Goal: Task Accomplishment & Management: Use online tool/utility

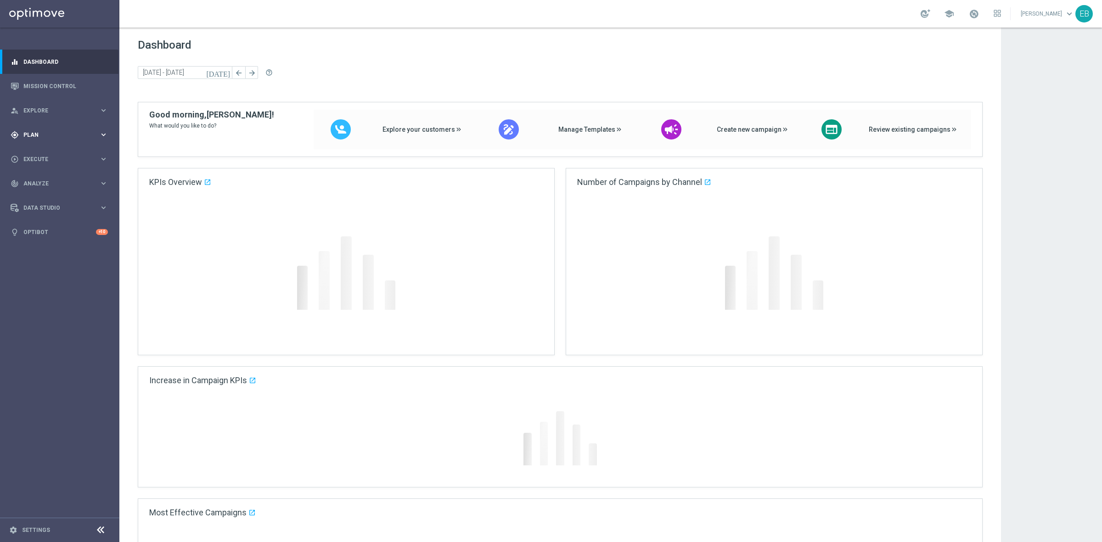
click at [75, 135] on span "Plan" at bounding box center [61, 135] width 76 height 6
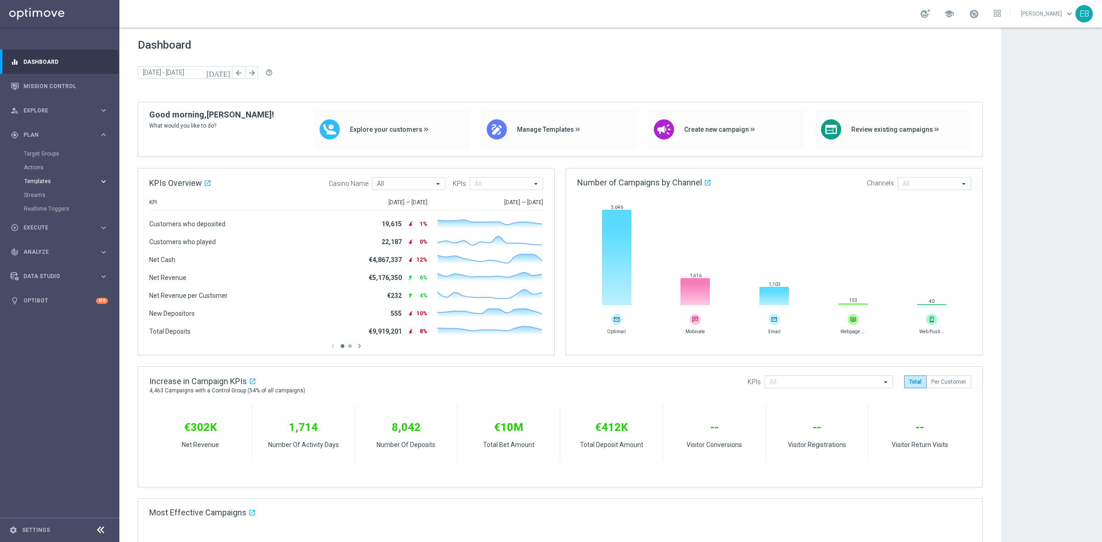
click at [58, 184] on button "Templates keyboard_arrow_right" at bounding box center [66, 181] width 84 height 7
click at [38, 196] on link "Optimail" at bounding box center [61, 194] width 67 height 7
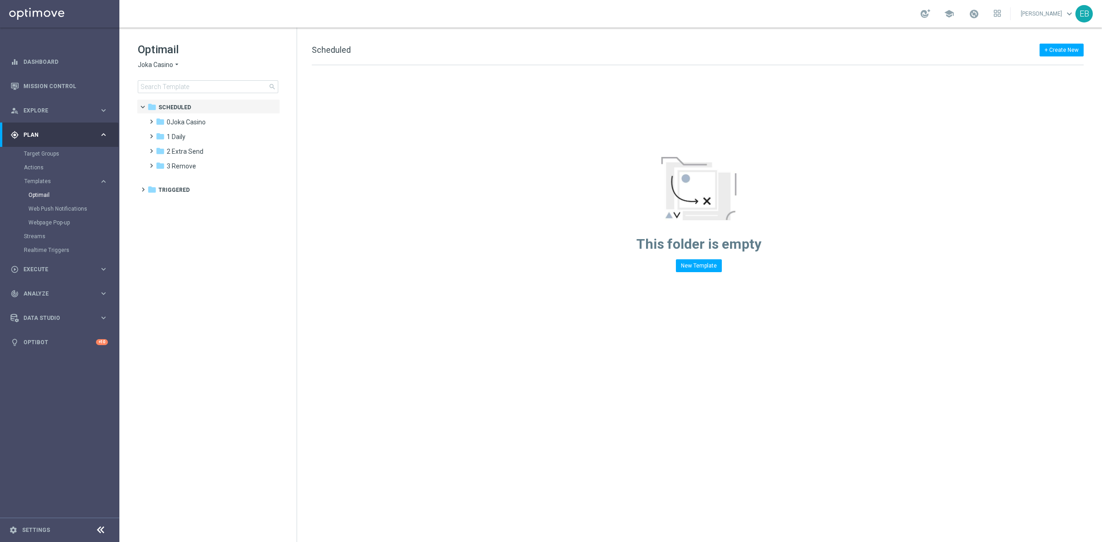
click at [143, 64] on span "Joka Casino" at bounding box center [155, 65] width 35 height 9
click at [160, 169] on div "IOM" at bounding box center [172, 174] width 69 height 11
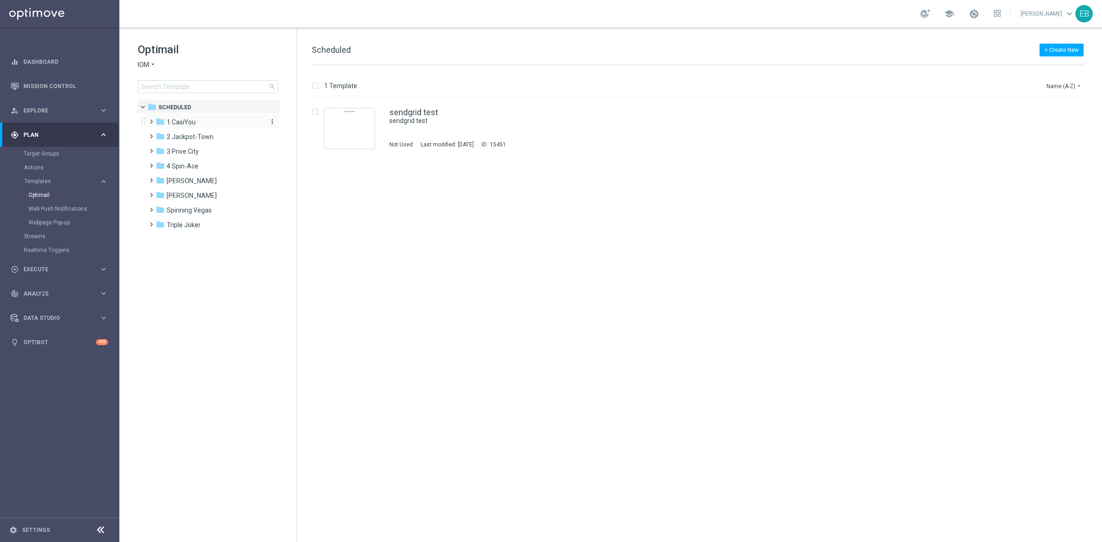
click at [214, 124] on div "folder 1 CasiYou" at bounding box center [209, 122] width 106 height 11
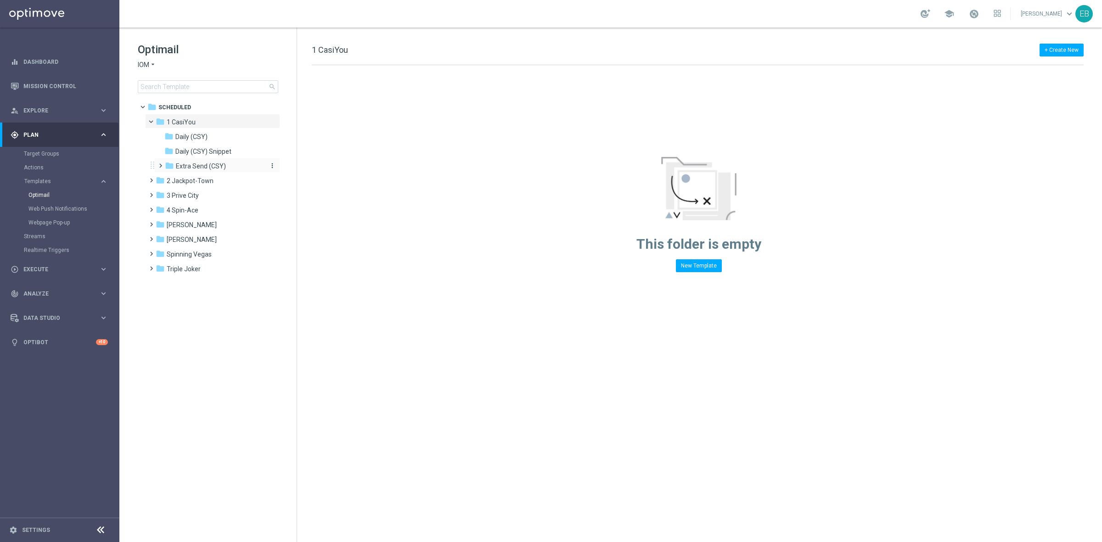
click at [218, 167] on span "Extra Send (CSY)" at bounding box center [201, 166] width 50 height 8
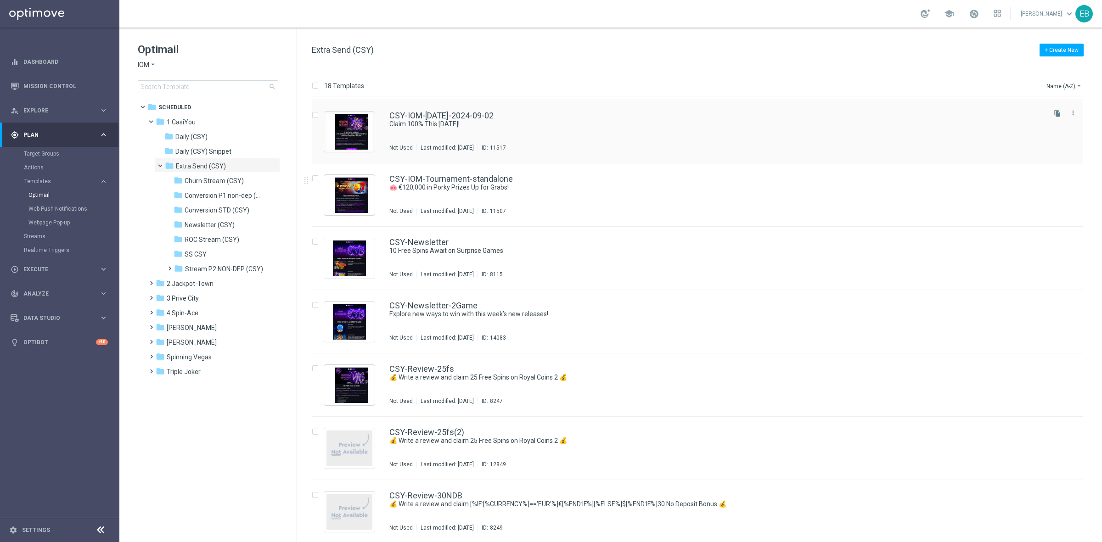
scroll to position [631, 0]
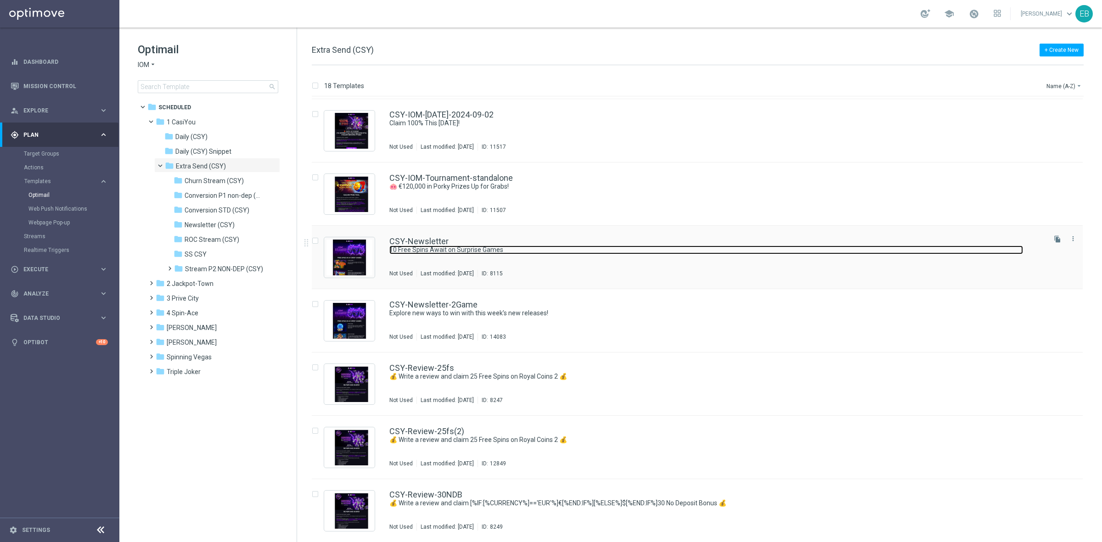
click at [632, 250] on link "10 Free Spins Await on Surprise Games" at bounding box center [705, 250] width 633 height 9
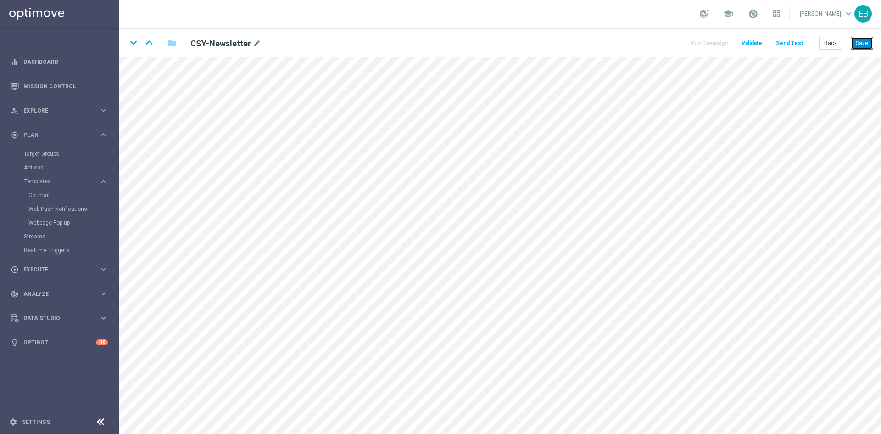
click at [865, 41] on button "Save" at bounding box center [862, 43] width 22 height 13
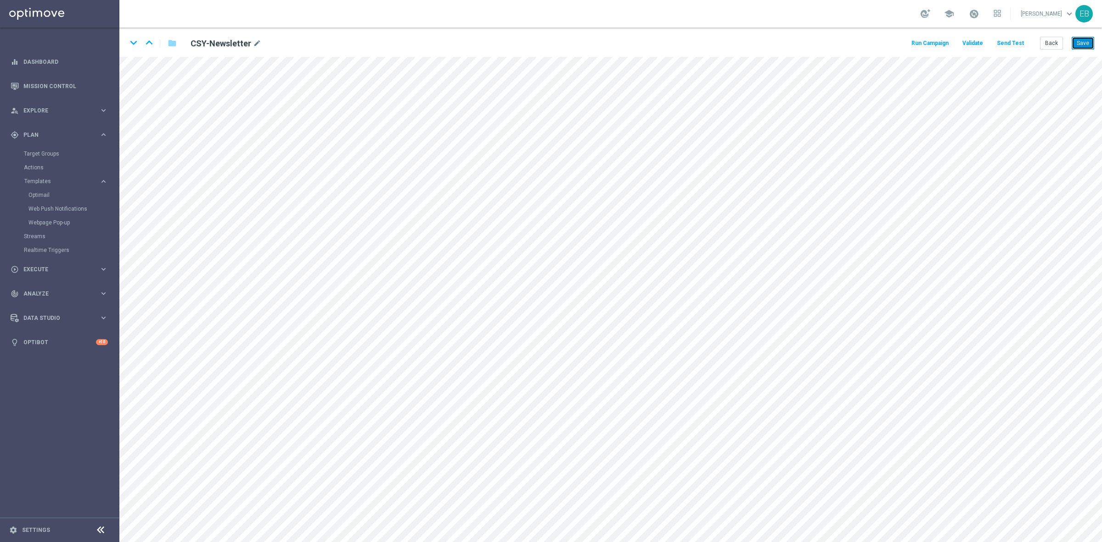
click at [1079, 45] on button "Save" at bounding box center [1082, 43] width 22 height 13
click at [1052, 39] on button "Back" at bounding box center [1051, 43] width 23 height 13
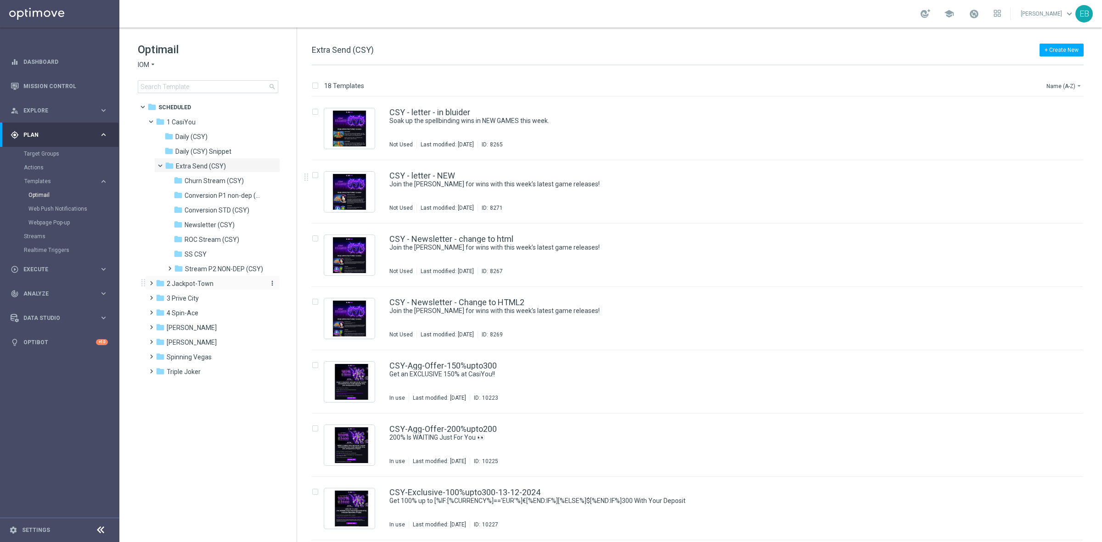
click at [204, 286] on span "2 Jackpot-Town" at bounding box center [190, 284] width 47 height 8
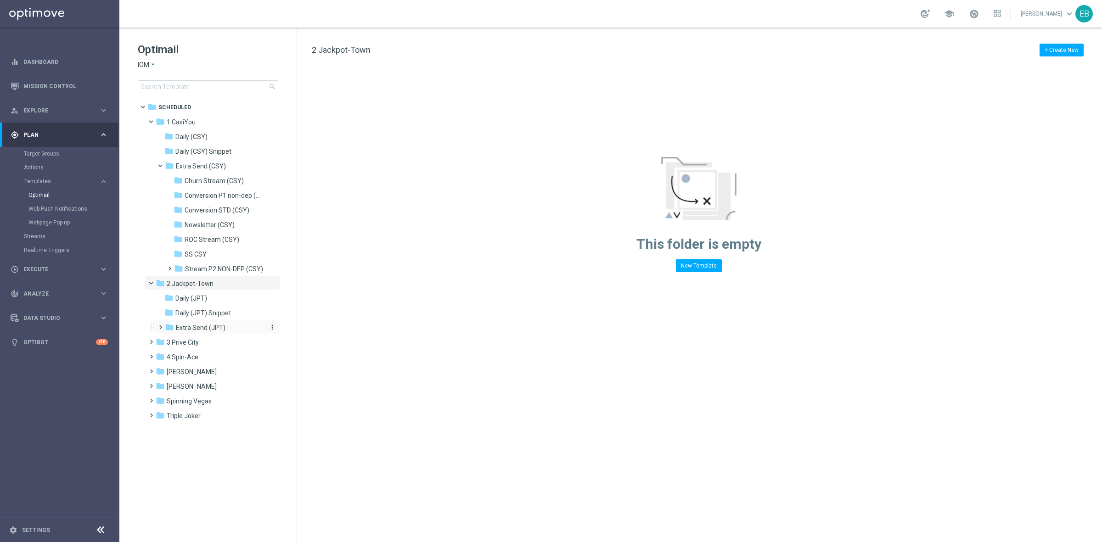
click at [232, 325] on div "folder Extra Send (JPT)" at bounding box center [214, 328] width 98 height 11
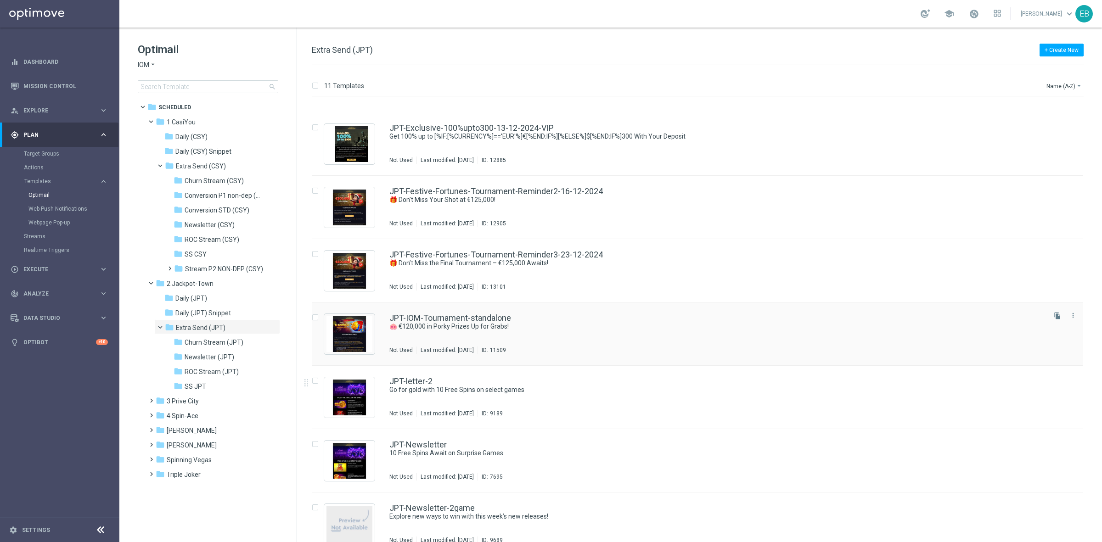
scroll to position [172, 0]
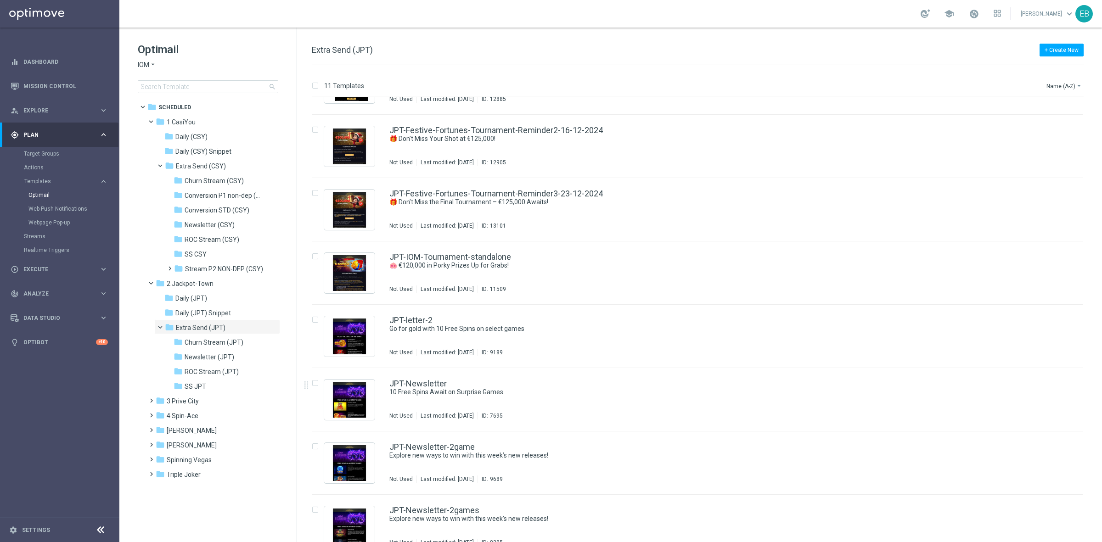
click at [615, 384] on div "JPT-Newsletter" at bounding box center [716, 384] width 655 height 8
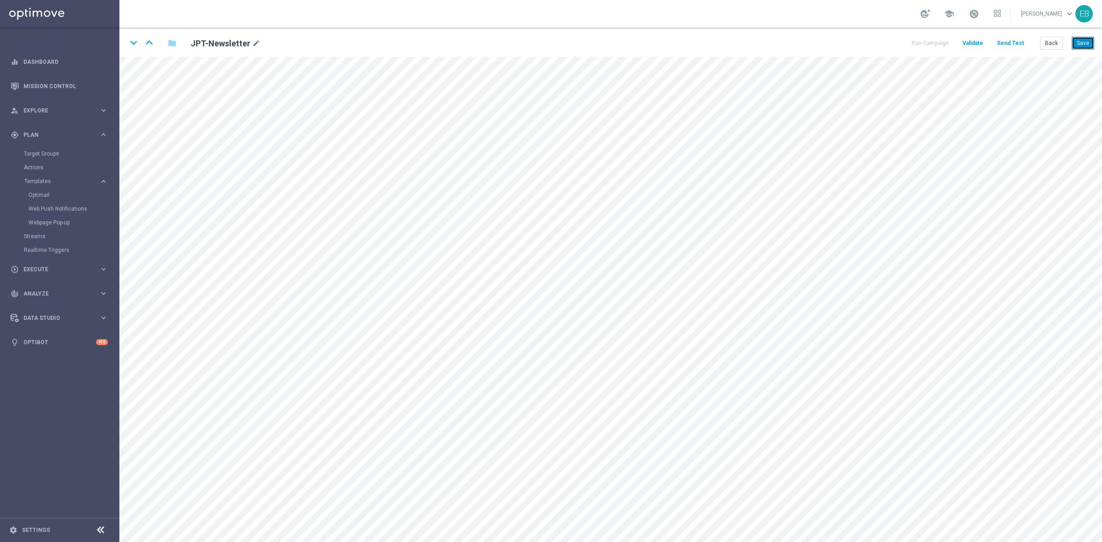
click at [1081, 49] on button "Save" at bounding box center [1082, 43] width 22 height 13
click at [1089, 42] on button "Save" at bounding box center [1082, 43] width 22 height 13
click at [1052, 40] on button "Back" at bounding box center [1051, 43] width 23 height 13
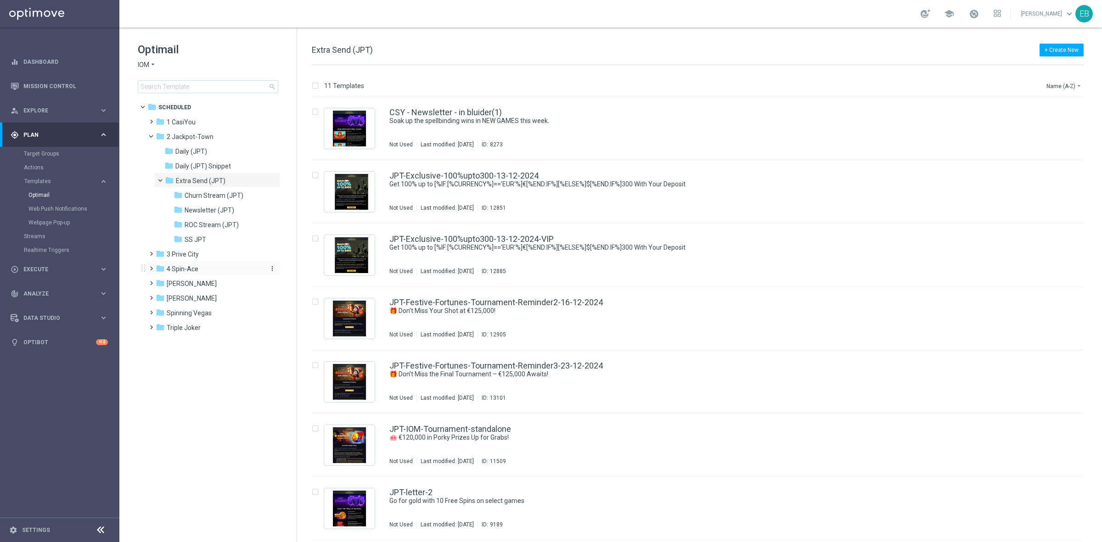
click at [199, 267] on div "folder 4 Spin-Ace" at bounding box center [209, 269] width 106 height 11
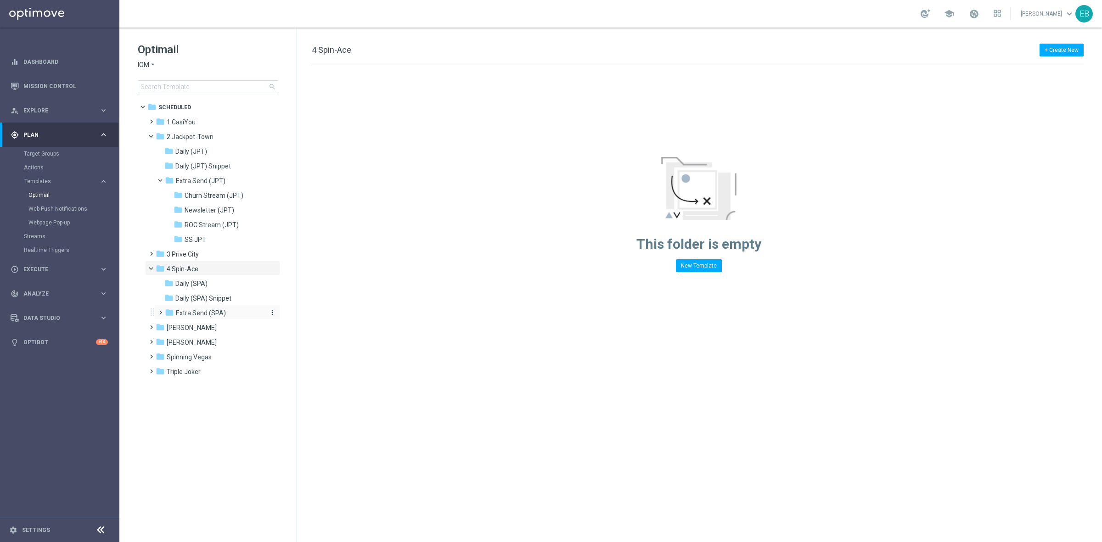
click at [235, 311] on div "folder Extra Send (SPA)" at bounding box center [214, 313] width 98 height 11
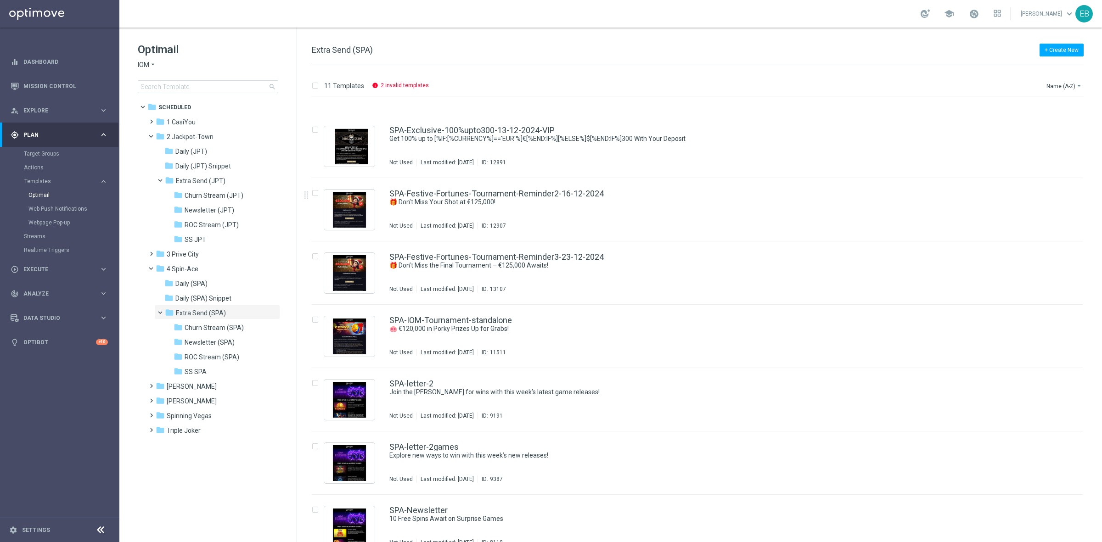
scroll to position [230, 0]
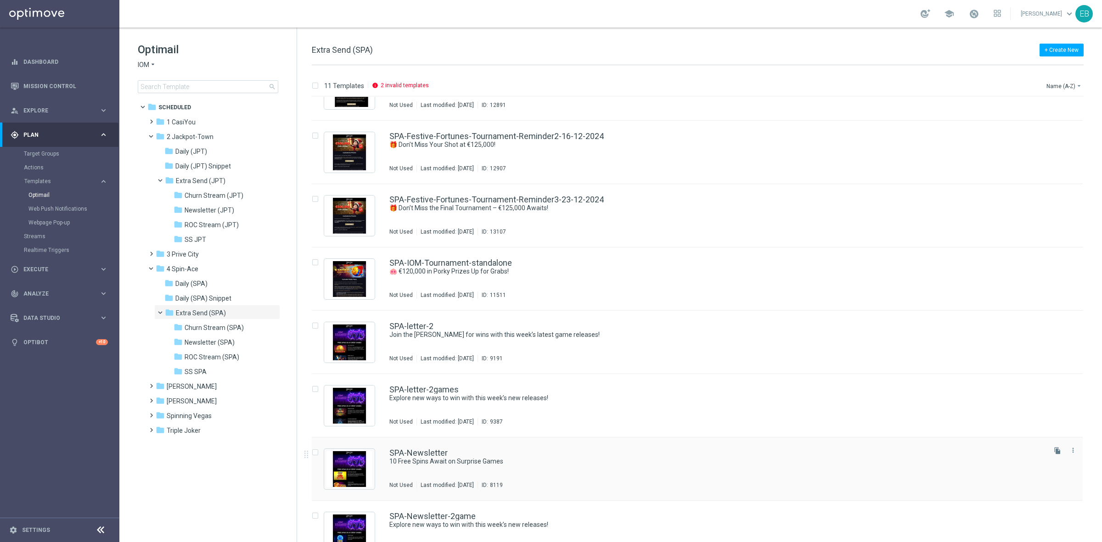
click at [665, 456] on div "SPA-Newsletter" at bounding box center [716, 453] width 655 height 8
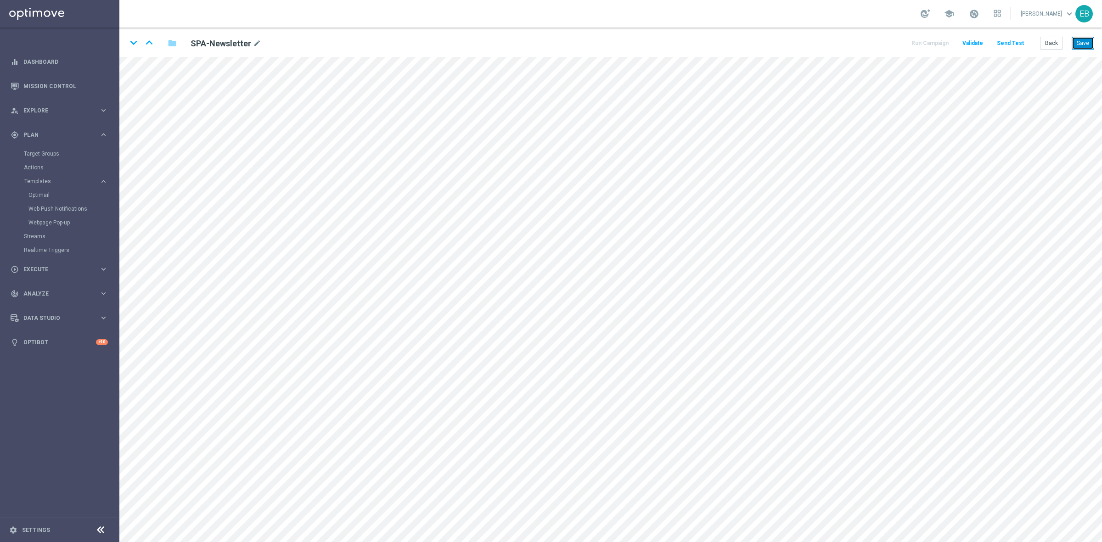
click at [1083, 38] on button "Save" at bounding box center [1082, 43] width 22 height 13
click at [1078, 40] on button "Save" at bounding box center [1082, 43] width 22 height 13
click at [1054, 45] on button "Back" at bounding box center [1051, 43] width 23 height 13
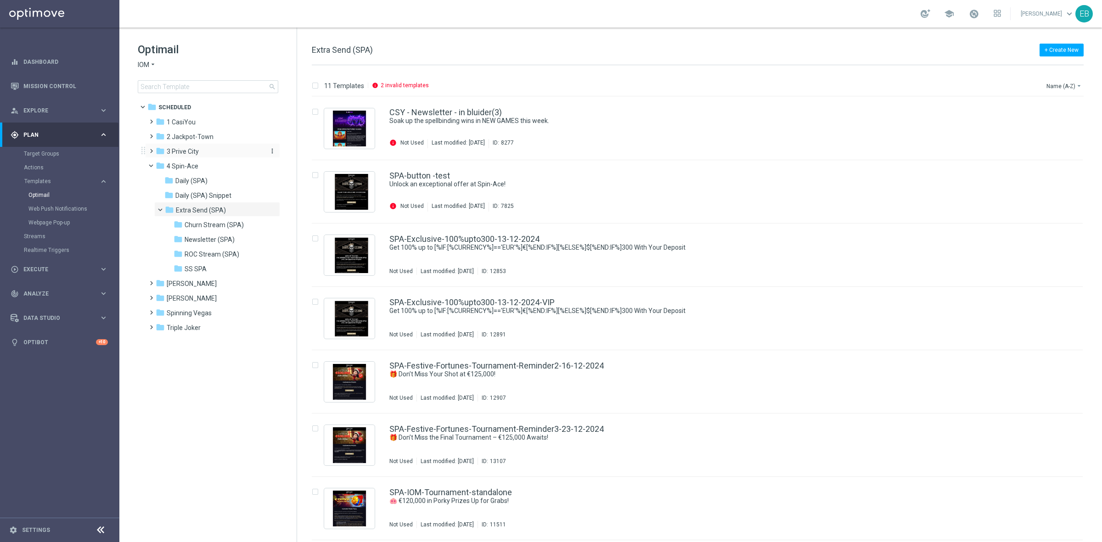
click at [200, 151] on div "folder 3 [GEOGRAPHIC_DATA]" at bounding box center [209, 151] width 106 height 11
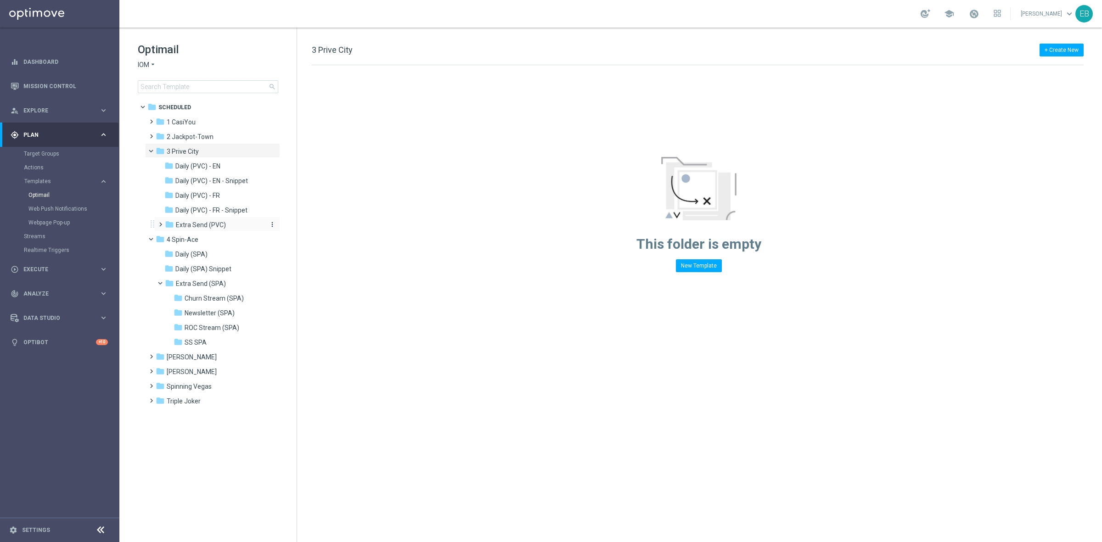
click at [219, 225] on span "Extra Send (PVC)" at bounding box center [201, 225] width 50 height 8
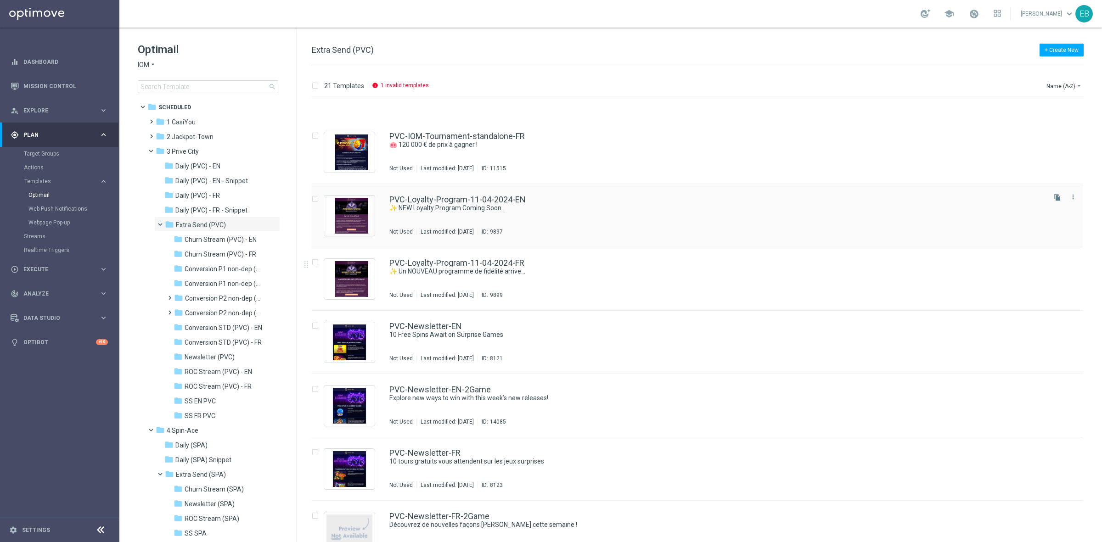
scroll to position [746, 0]
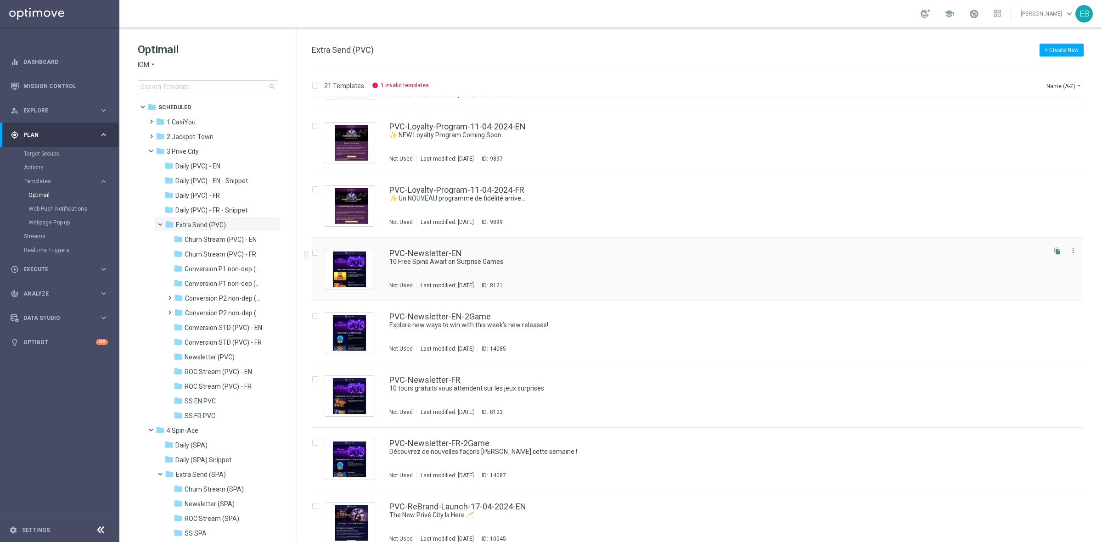
click at [611, 255] on div "PVC-Newsletter-EN" at bounding box center [716, 253] width 655 height 8
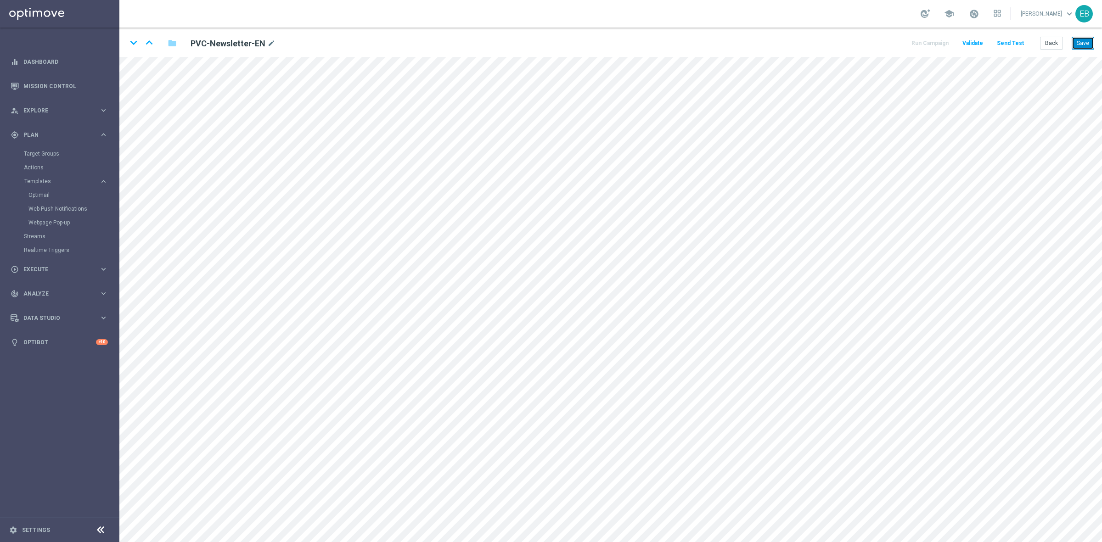
click at [1082, 41] on button "Save" at bounding box center [1082, 43] width 22 height 13
click at [1073, 42] on button "Save" at bounding box center [1082, 43] width 22 height 13
click at [1052, 42] on button "Back" at bounding box center [1051, 43] width 23 height 13
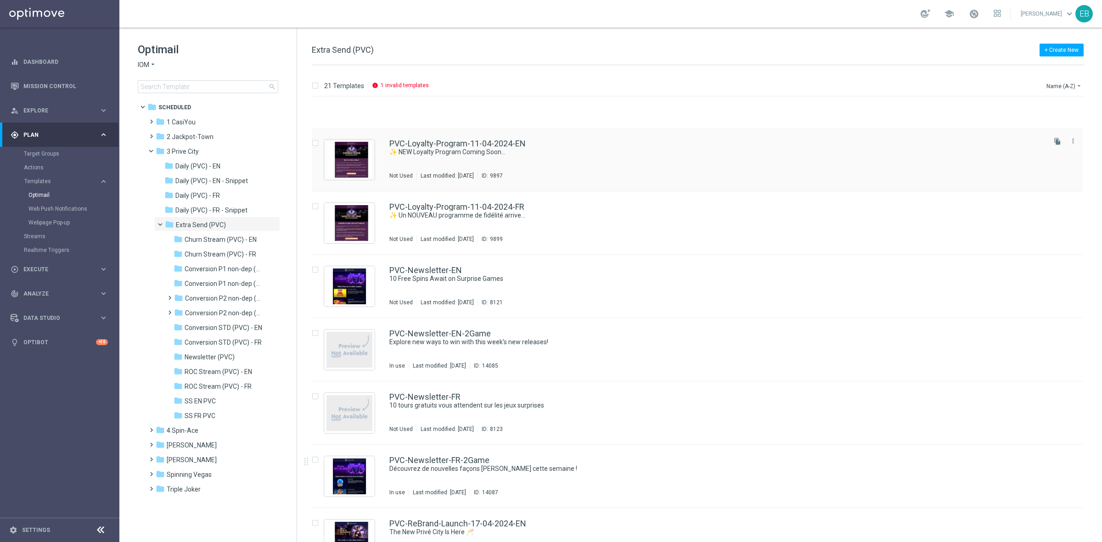
scroll to position [803, 0]
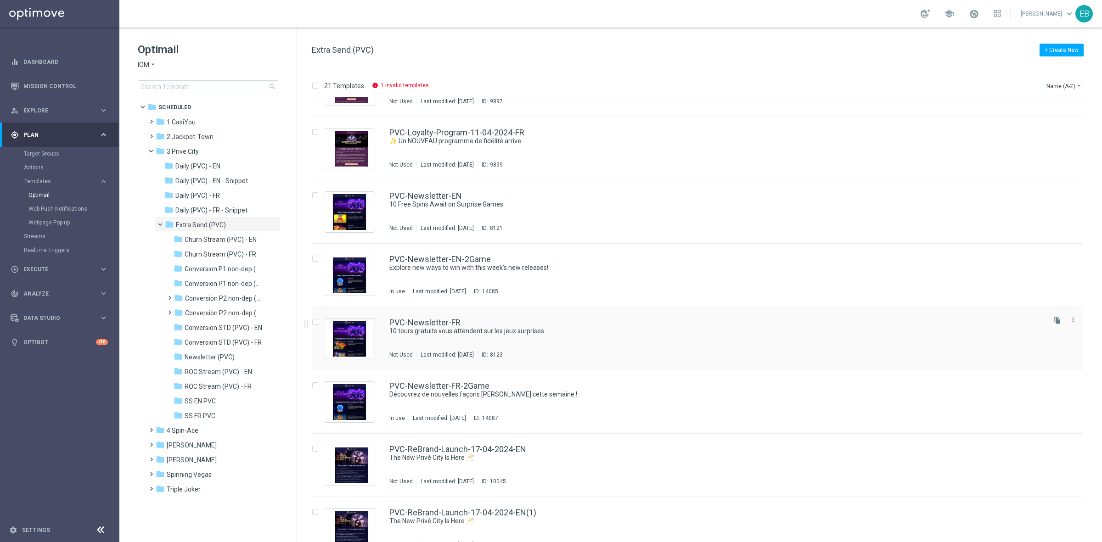
click at [703, 340] on div "PVC-Newsletter-FR 10 tours gratuits vous attendent sur les jeux surprises Not U…" at bounding box center [716, 339] width 655 height 40
